Goal: Information Seeking & Learning: Check status

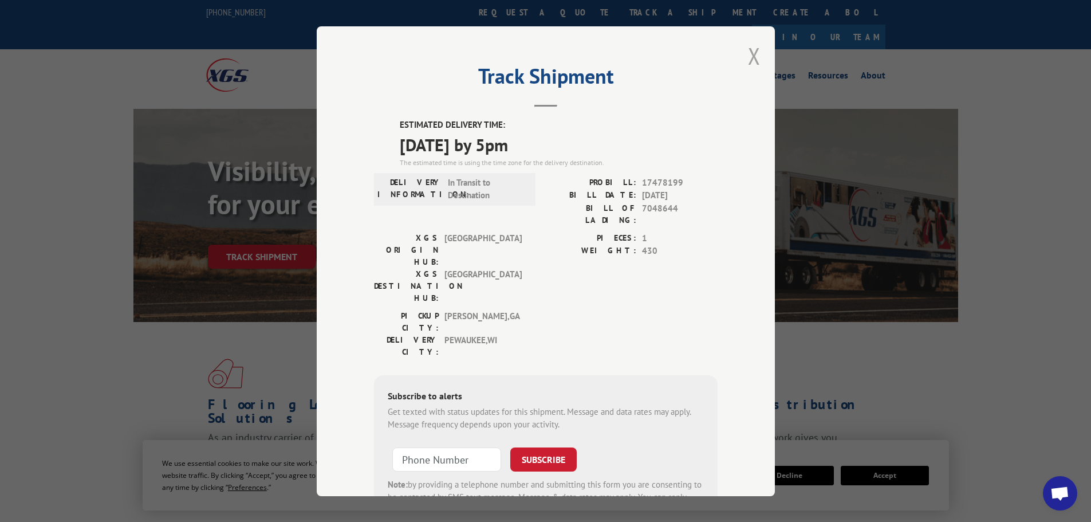
click at [752, 58] on button "Close modal" at bounding box center [754, 56] width 13 height 30
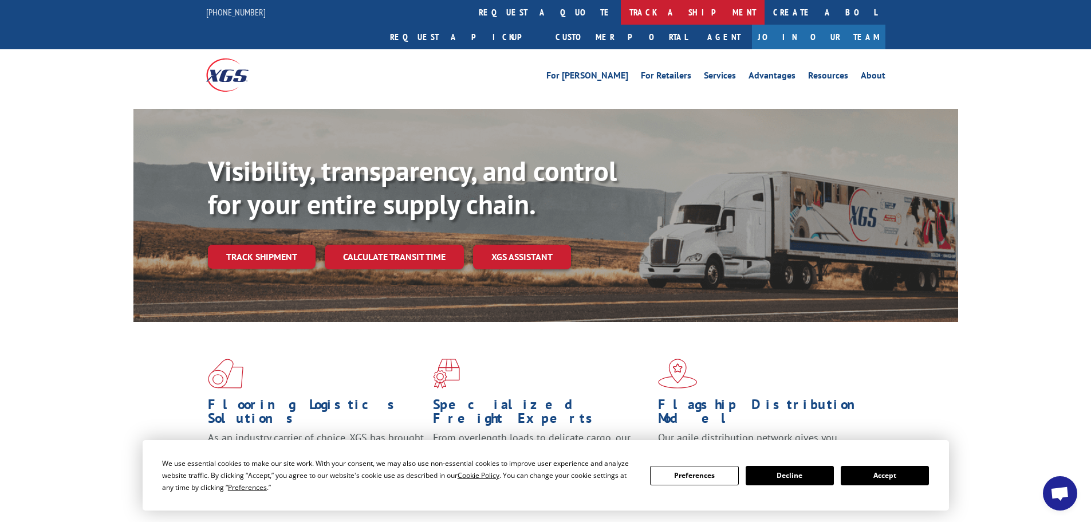
click at [621, 17] on link "track a shipment" at bounding box center [693, 12] width 144 height 25
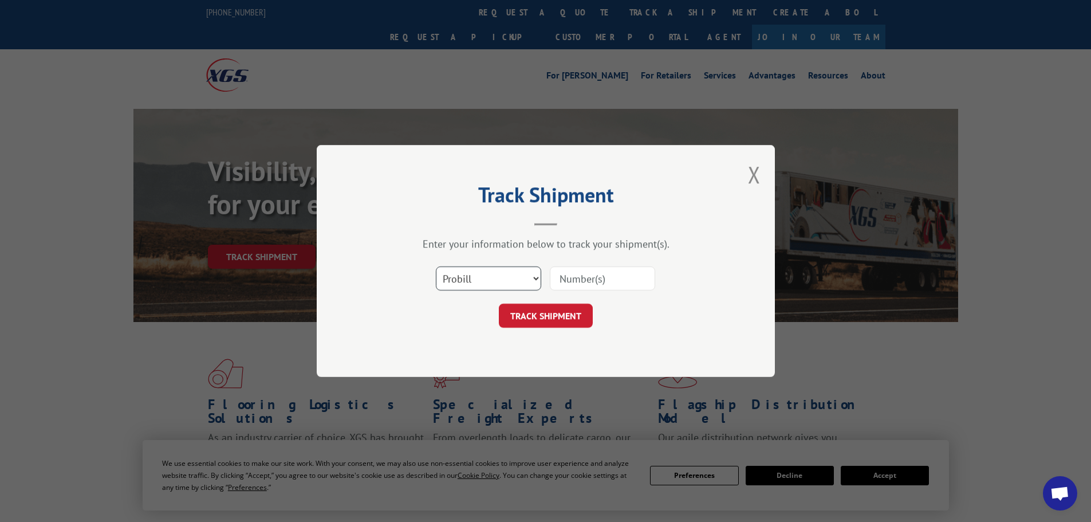
click at [527, 274] on select "Select category... Probill BOL PO" at bounding box center [488, 278] width 105 height 24
select select "po"
click at [436, 266] on select "Select category... Probill BOL PO" at bounding box center [488, 278] width 105 height 24
drag, startPoint x: 635, startPoint y: 257, endPoint x: 622, endPoint y: 274, distance: 22.0
click at [635, 257] on div "Enter your information below to track your shipment(s). Select category... Prob…" at bounding box center [546, 282] width 344 height 91
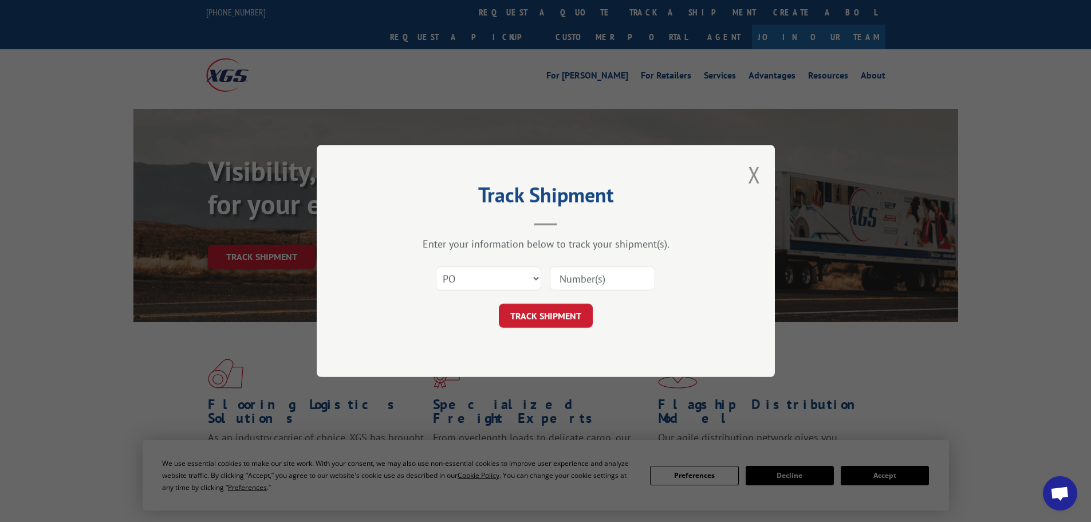
click at [621, 274] on input at bounding box center [602, 278] width 105 height 24
paste input "#18534143"
type input "#18534143"
click at [548, 316] on button "TRACK SHIPMENT" at bounding box center [546, 316] width 94 height 24
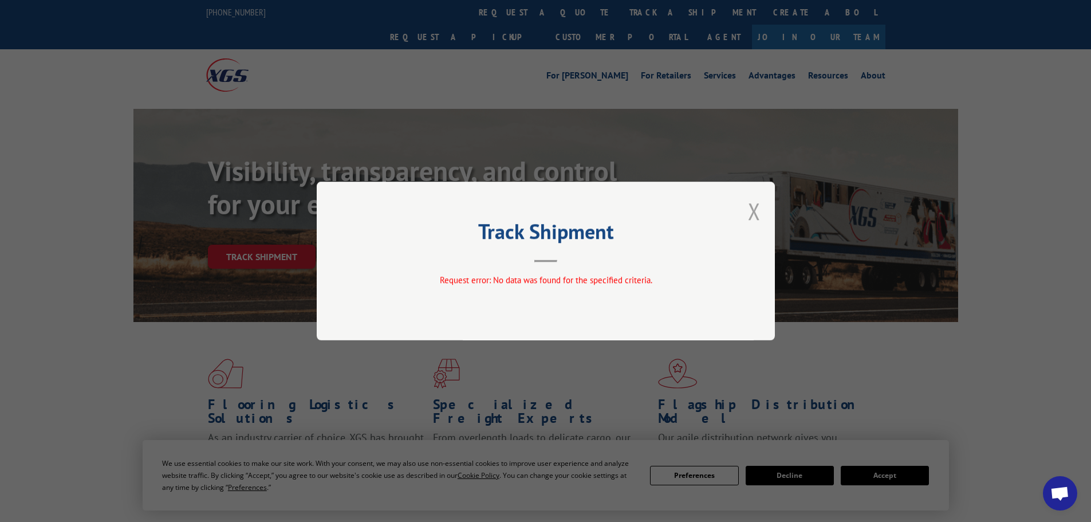
click at [753, 216] on button "Close modal" at bounding box center [754, 211] width 13 height 30
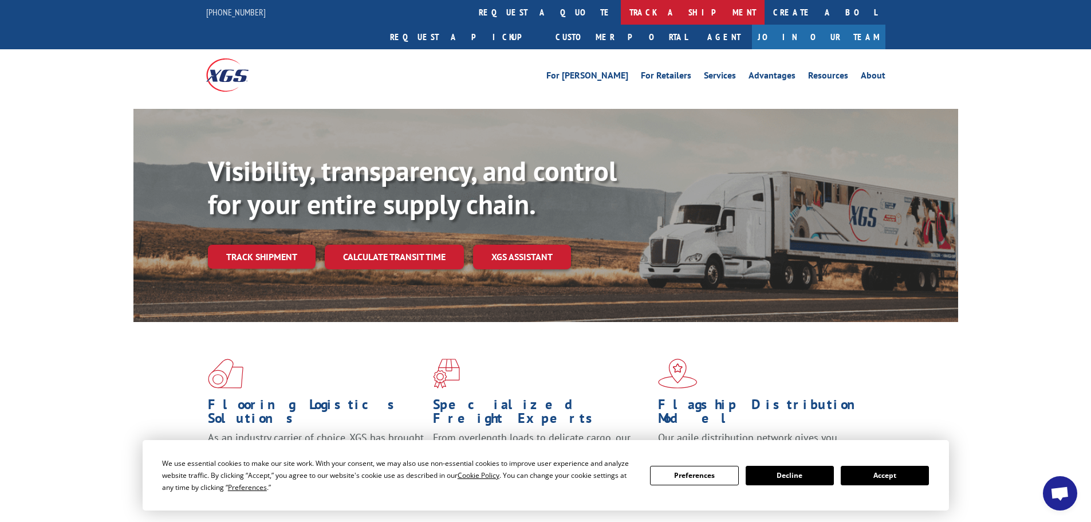
click at [621, 12] on link "track a shipment" at bounding box center [693, 12] width 144 height 25
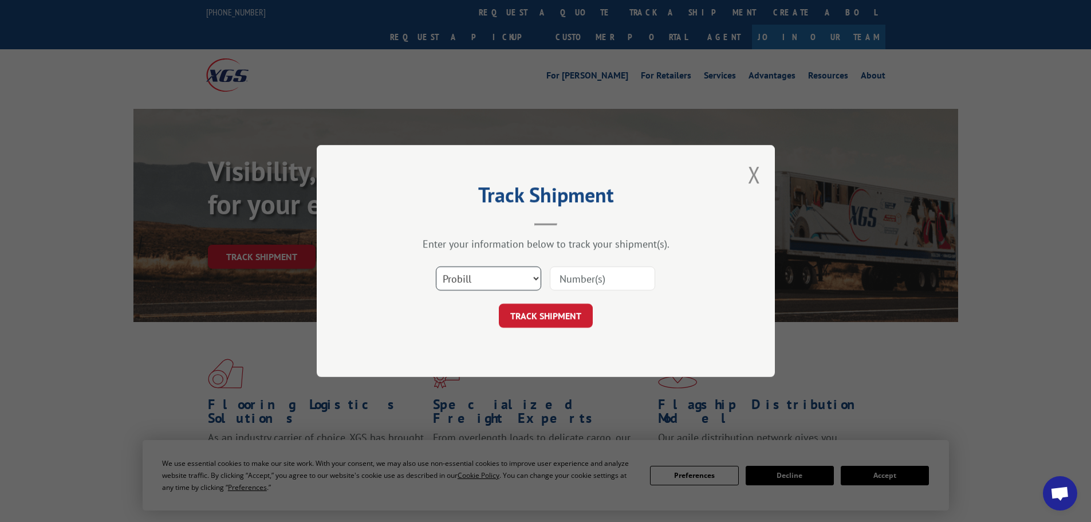
click at [497, 283] on select "Select category... Probill BOL PO" at bounding box center [488, 278] width 105 height 24
select select "po"
click at [436, 266] on select "Select category... Probill BOL PO" at bounding box center [488, 278] width 105 height 24
click at [574, 286] on input at bounding box center [602, 278] width 105 height 24
paste input "18534143"
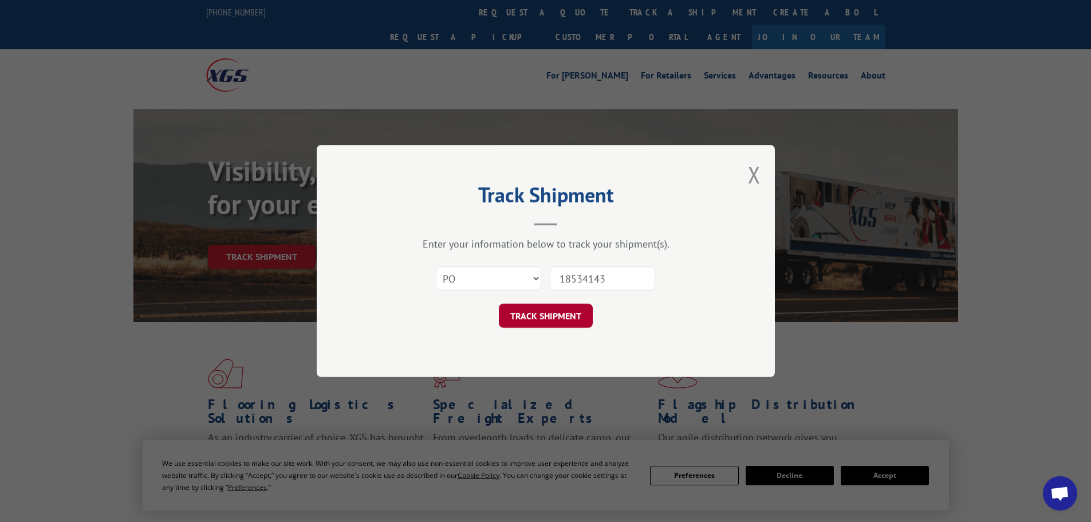
type input "18534143"
click at [533, 311] on button "TRACK SHIPMENT" at bounding box center [546, 316] width 94 height 24
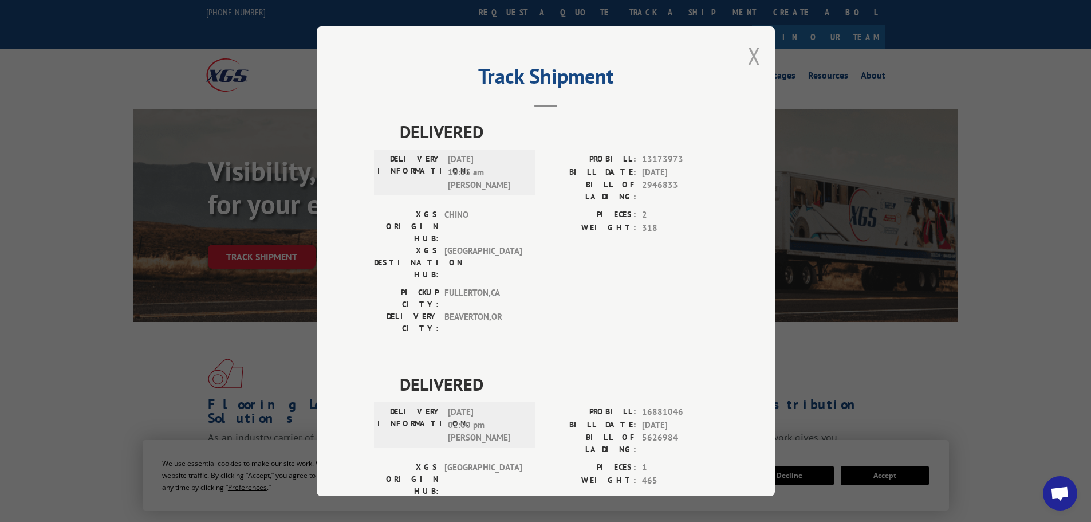
click at [749, 62] on button "Close modal" at bounding box center [754, 56] width 13 height 30
